Goal: Transaction & Acquisition: Subscribe to service/newsletter

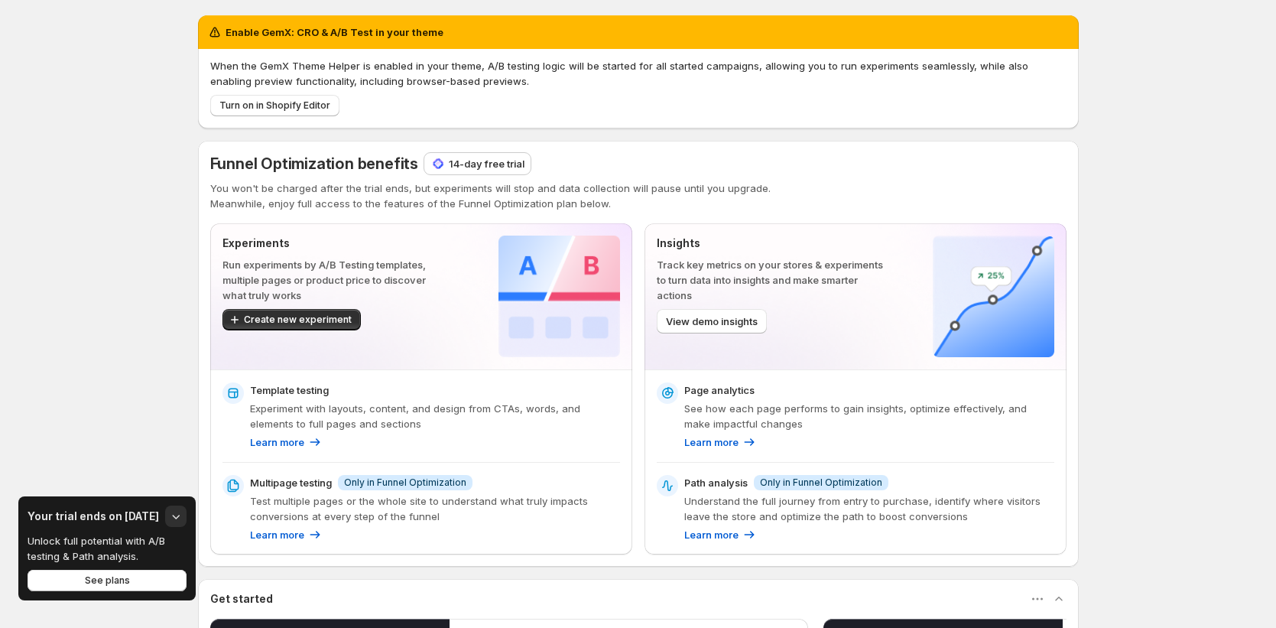
drag, startPoint x: 289, startPoint y: 30, endPoint x: 422, endPoint y: 34, distance: 133.1
click at [422, 34] on h2 "Enable GemX: CRO & A/B Test in your theme" at bounding box center [335, 31] width 218 height 15
click at [311, 104] on span "Turn on in Shopify Editor" at bounding box center [274, 105] width 111 height 12
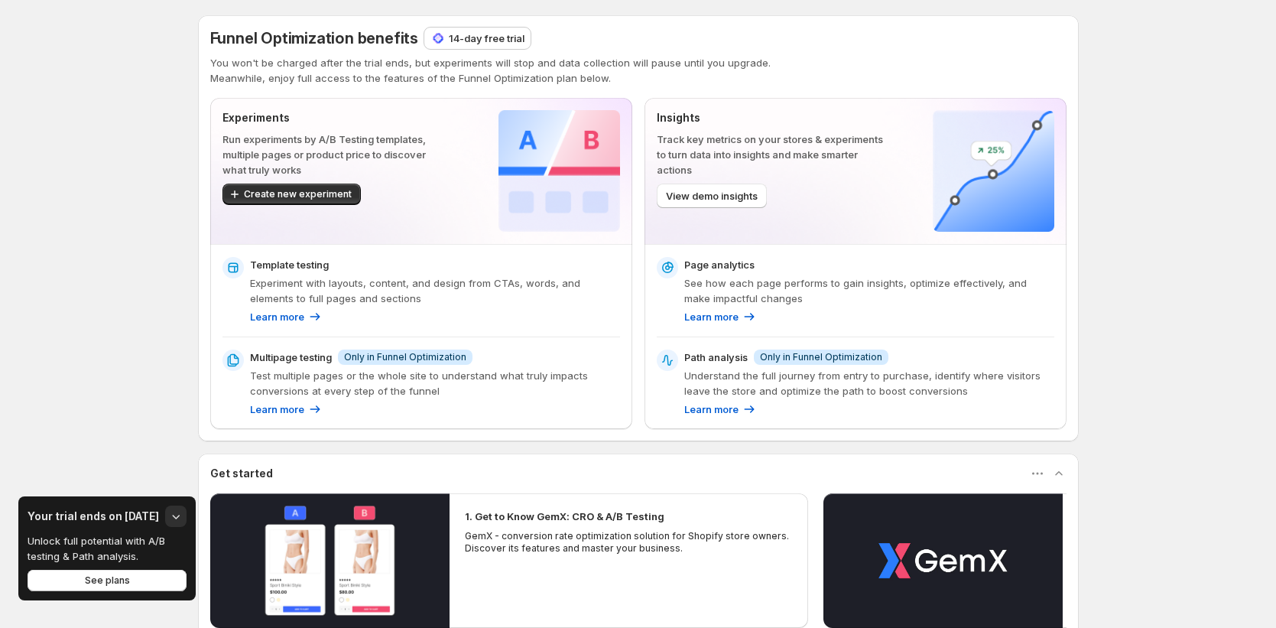
click at [499, 41] on p "14-day free trial" at bounding box center [487, 38] width 76 height 15
click at [493, 40] on p "14-day free trial" at bounding box center [487, 38] width 76 height 15
click at [152, 585] on button "See plans" at bounding box center [107, 580] width 159 height 21
click at [756, 200] on span "View demo insights" at bounding box center [712, 195] width 92 height 15
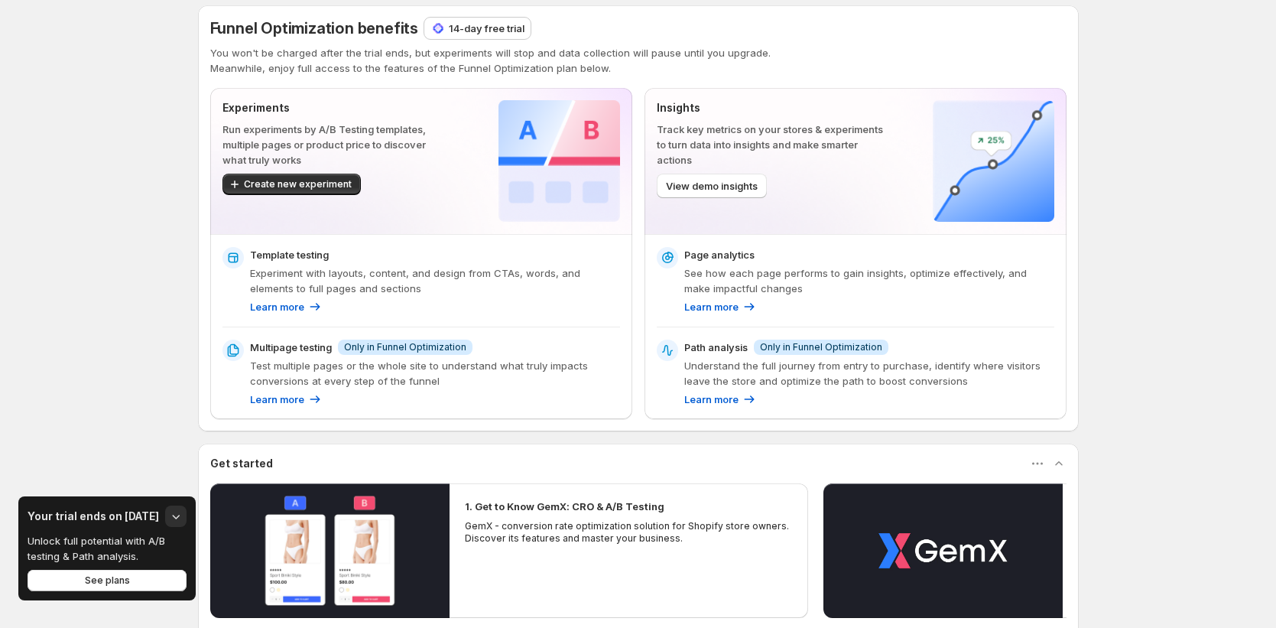
scroll to position [114, 0]
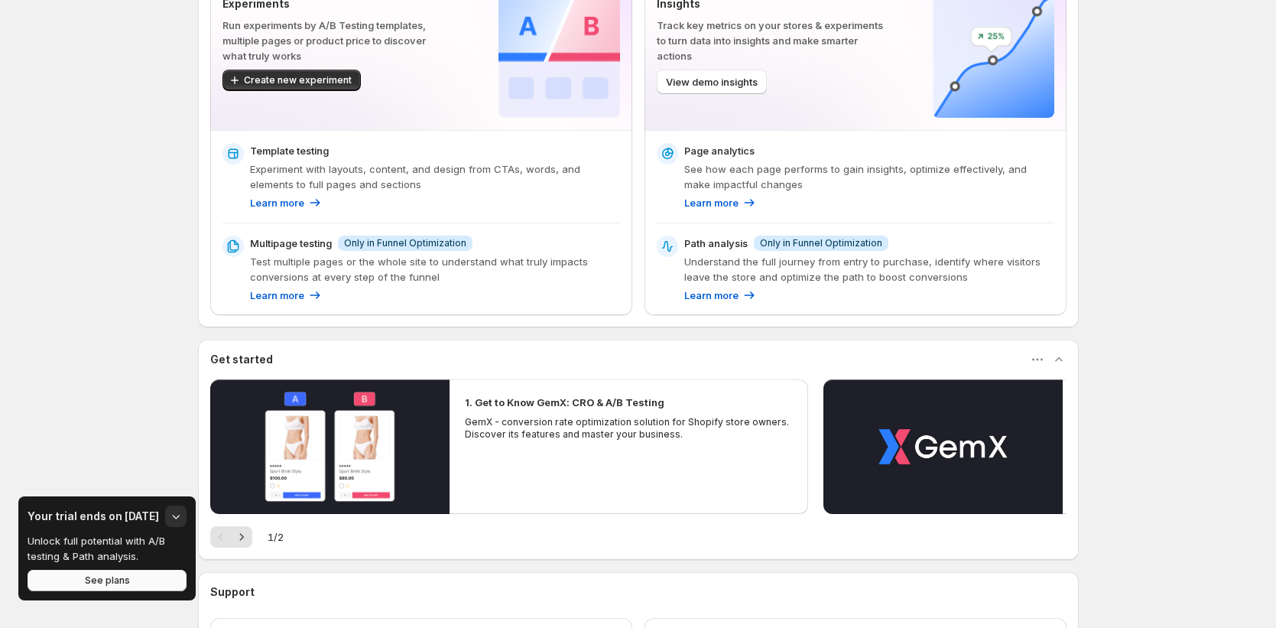
click at [119, 582] on span "See plans" at bounding box center [107, 580] width 45 height 12
